Goal: Transaction & Acquisition: Purchase product/service

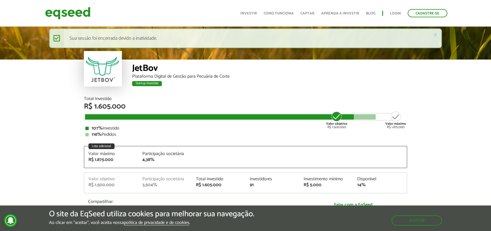
scroll to position [721, 0]
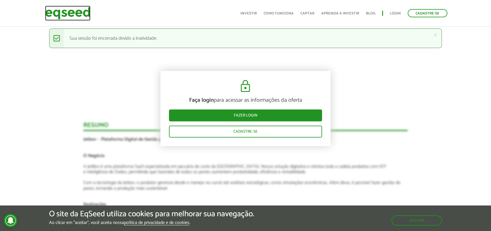
click at [70, 11] on img at bounding box center [67, 13] width 45 height 15
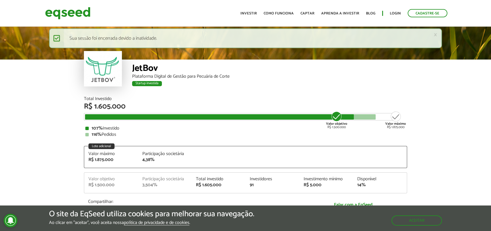
click at [388, 11] on ul "Início Investir Como funciona Captar Aprenda a investir Blog Login Cadastre-se" at bounding box center [343, 13] width 212 height 8
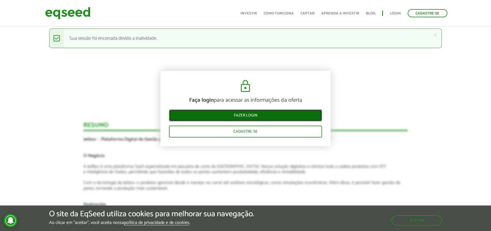
click at [277, 116] on link "Fazer login" at bounding box center [245, 115] width 153 height 12
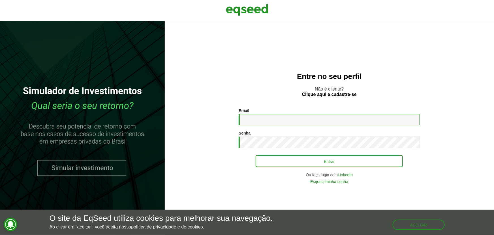
type input "**********"
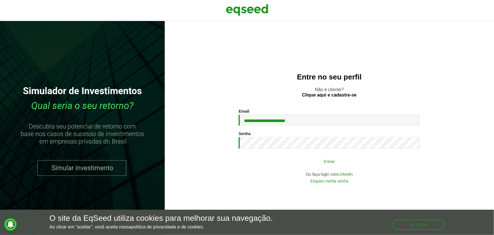
click at [290, 158] on button "Entrar" at bounding box center [329, 161] width 147 height 11
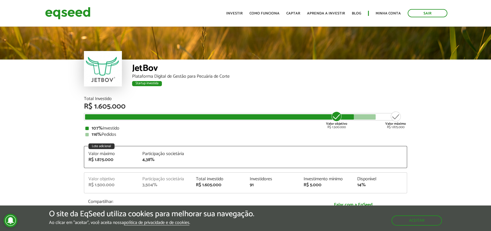
scroll to position [622, 0]
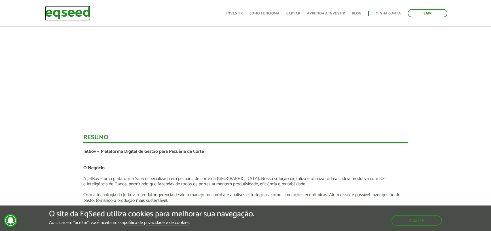
click at [81, 16] on img at bounding box center [67, 13] width 45 height 15
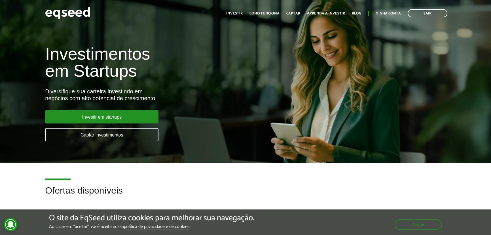
scroll to position [86, 0]
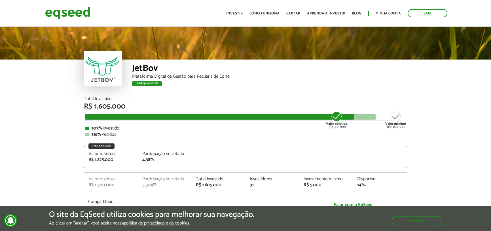
scroll to position [622, 0]
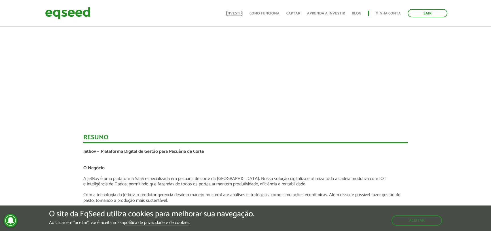
click at [241, 14] on link "Investir" at bounding box center [234, 14] width 16 height 4
